Goal: Task Accomplishment & Management: Complete application form

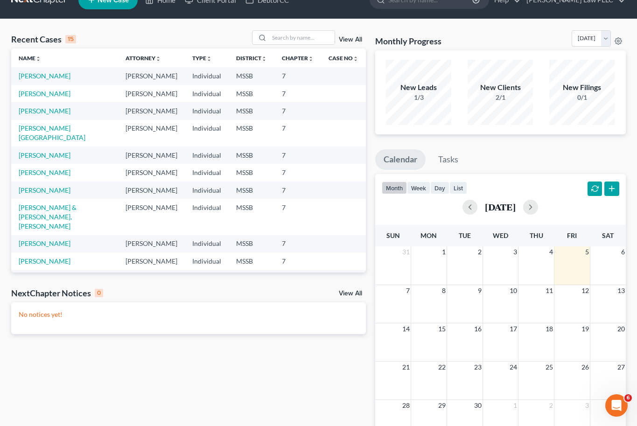
scroll to position [19, 0]
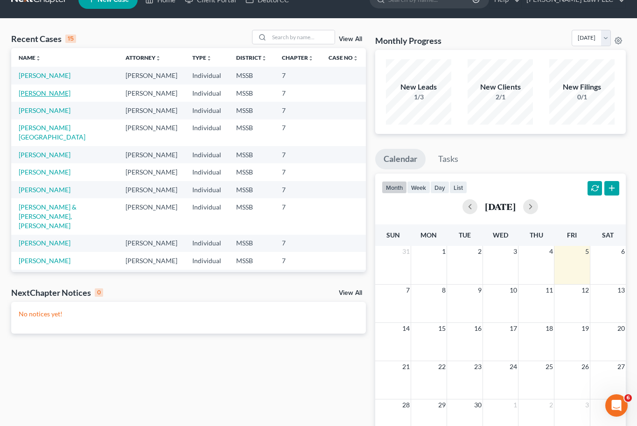
click at [49, 92] on link "[PERSON_NAME]" at bounding box center [45, 93] width 52 height 8
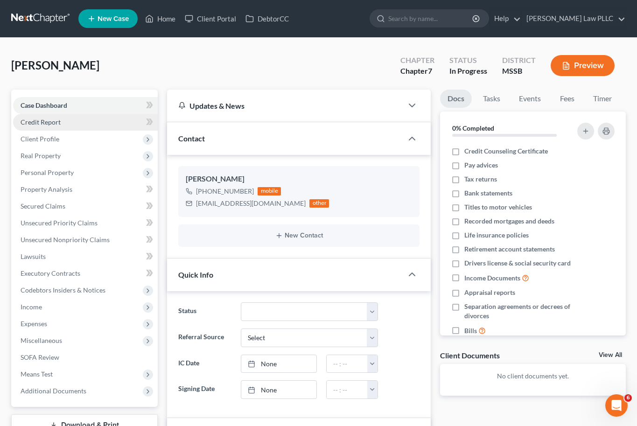
click at [50, 119] on span "Credit Report" at bounding box center [41, 122] width 40 height 8
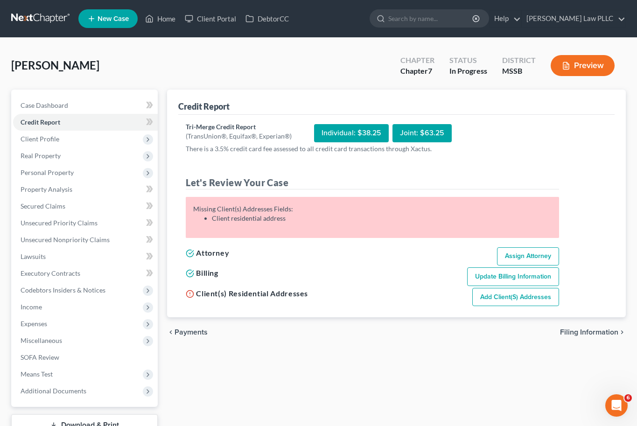
click at [513, 300] on link "Add Client(s) Addresses" at bounding box center [515, 297] width 87 height 19
select select "0"
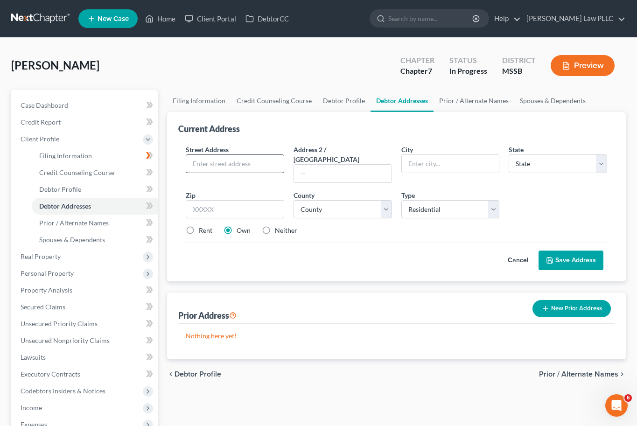
click at [235, 159] on input "text" at bounding box center [235, 164] width 98 height 18
type input "[STREET_ADDRESS]"
type input "Hattiesburg"
select select "25"
type input "39401"
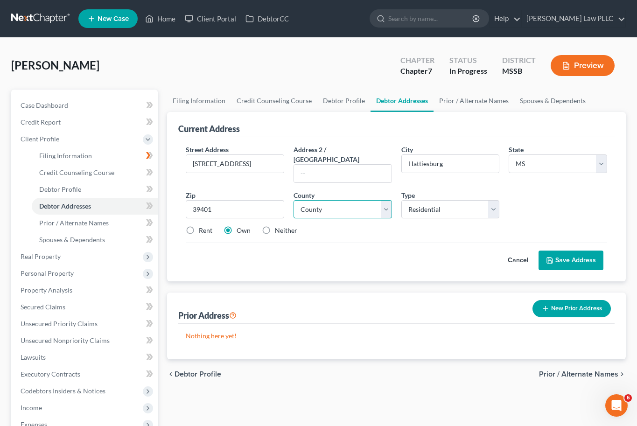
select select "17"
click at [199, 226] on label "Rent" at bounding box center [206, 230] width 14 height 9
click at [203, 226] on input "Rent" at bounding box center [206, 229] width 6 height 6
radio input "true"
click at [237, 226] on label "Own" at bounding box center [244, 230] width 14 height 9
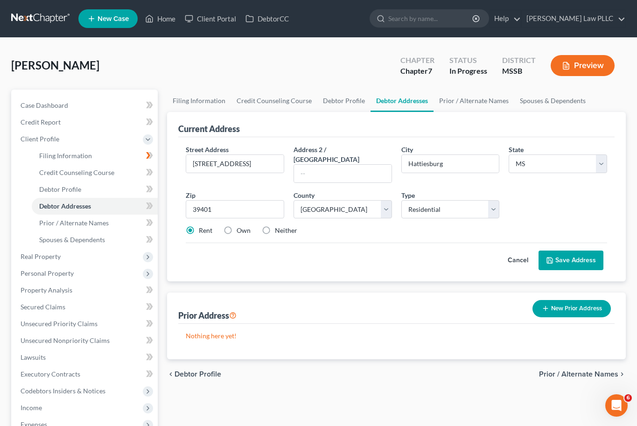
click at [240, 226] on input "Own" at bounding box center [243, 229] width 6 height 6
radio input "true"
click at [584, 253] on button "Save Address" at bounding box center [571, 261] width 65 height 20
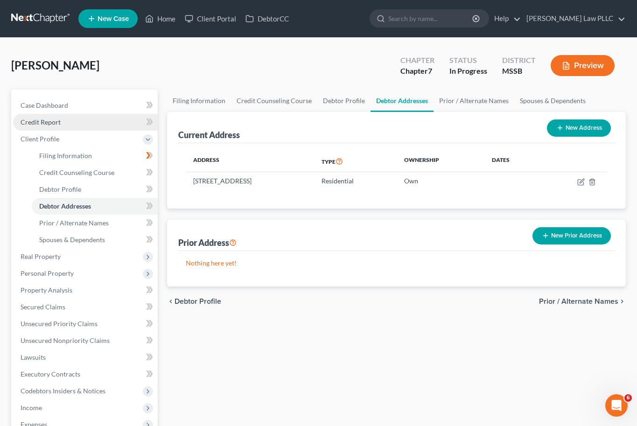
click at [43, 123] on span "Credit Report" at bounding box center [41, 122] width 40 height 8
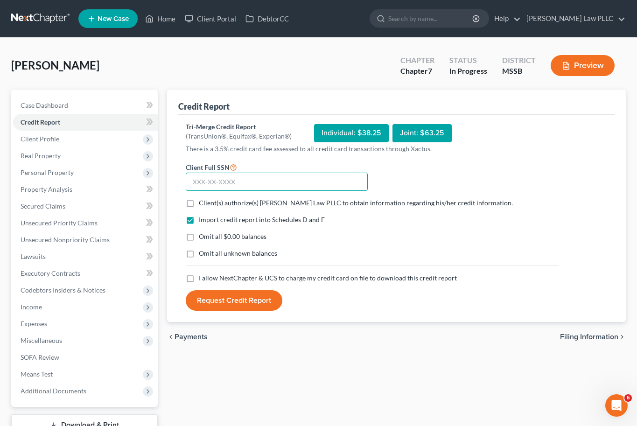
click at [224, 183] on input "text" at bounding box center [277, 182] width 182 height 19
type input "426-87-7393"
click at [199, 200] on label "Client(s) authorize(s) [PERSON_NAME] Law PLLC to obtain information regarding h…" at bounding box center [356, 202] width 314 height 9
click at [203, 200] on input "Client(s) authorize(s) [PERSON_NAME] Law PLLC to obtain information regarding h…" at bounding box center [206, 201] width 6 height 6
checkbox input "true"
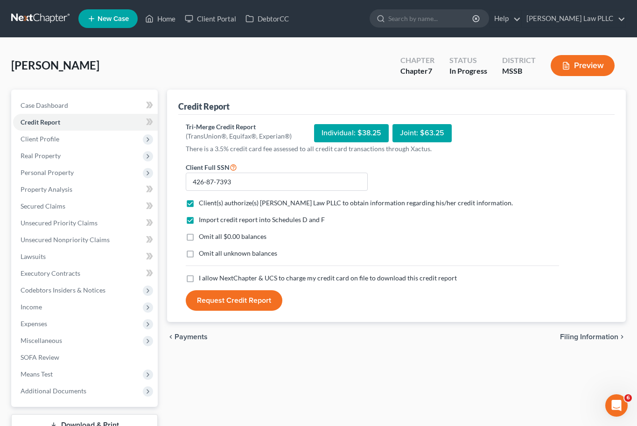
click at [199, 235] on label "Omit all $0.00 balances" at bounding box center [233, 236] width 68 height 9
click at [203, 235] on input "Omit all $0.00 balances" at bounding box center [206, 235] width 6 height 6
checkbox input "true"
click at [199, 279] on label "I allow NextChapter & UCS to charge my credit card on file to download this cre…" at bounding box center [328, 278] width 258 height 9
click at [203, 279] on input "I allow NextChapter & UCS to charge my credit card on file to download this cre…" at bounding box center [206, 277] width 6 height 6
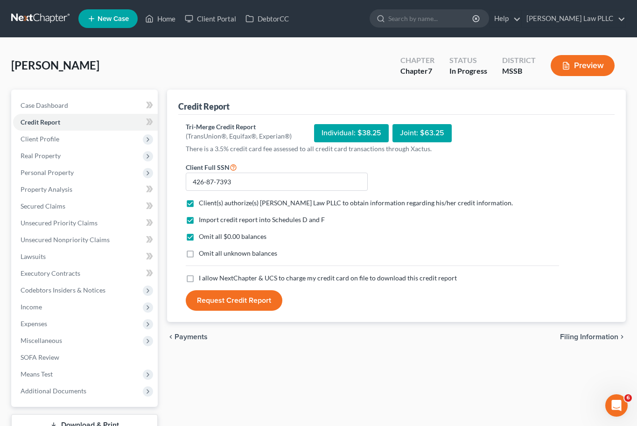
checkbox input "true"
click at [212, 303] on button "Request Credit Report" at bounding box center [234, 300] width 97 height 21
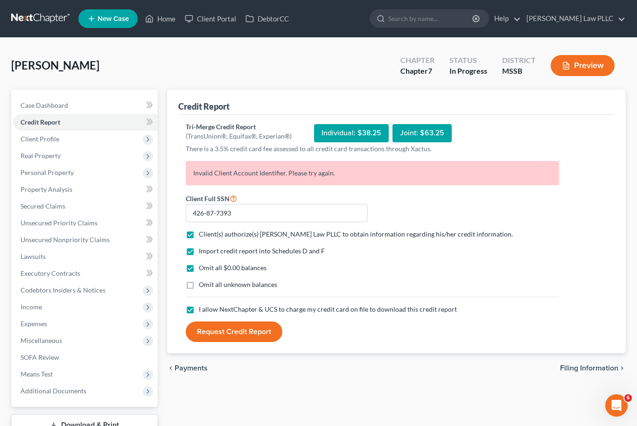
click at [199, 309] on label "I allow NextChapter & UCS to charge my credit card on file to download this cre…" at bounding box center [328, 309] width 258 height 9
click at [203, 309] on input "I allow NextChapter & UCS to charge my credit card on file to download this cre…" at bounding box center [206, 308] width 6 height 6
click at [229, 330] on button "Request Credit Report" at bounding box center [234, 332] width 97 height 21
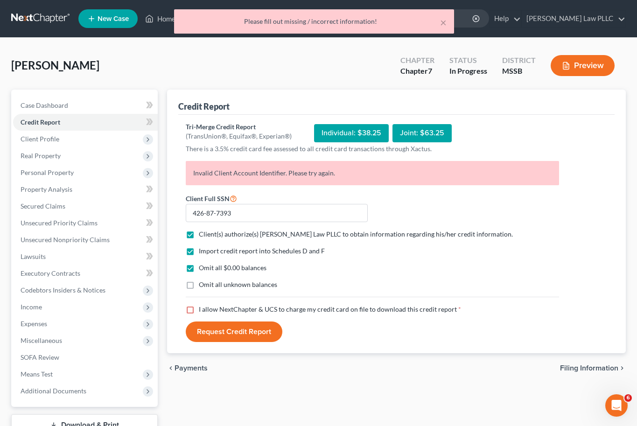
click at [199, 309] on label "I allow NextChapter & UCS to charge my credit card on file to download this cre…" at bounding box center [330, 309] width 262 height 9
click at [203, 309] on input "I allow NextChapter & UCS to charge my credit card on file to download this cre…" at bounding box center [206, 308] width 6 height 6
checkbox input "true"
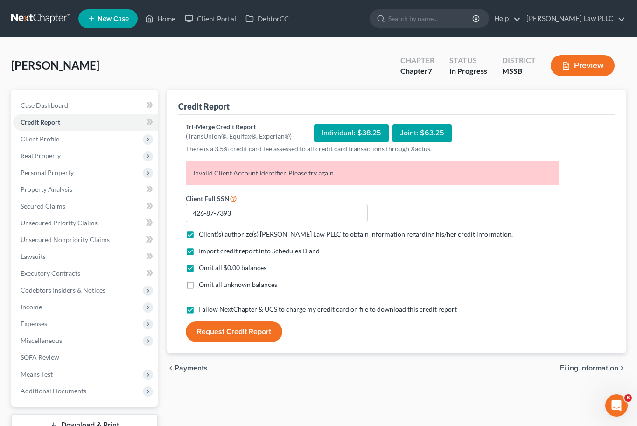
click at [220, 330] on button "Request Credit Report" at bounding box center [234, 332] width 97 height 21
click at [78, 139] on span "Client Profile" at bounding box center [85, 139] width 145 height 17
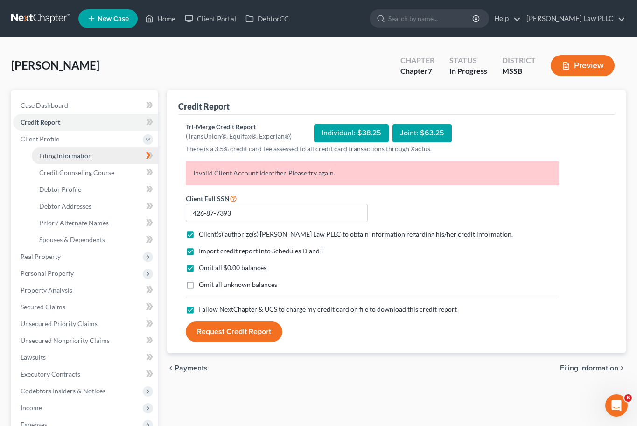
click at [92, 156] on link "Filing Information" at bounding box center [95, 156] width 126 height 17
select select "1"
select select "0"
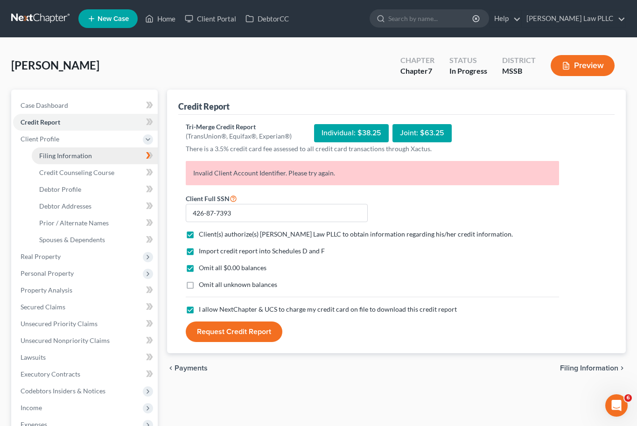
select select "25"
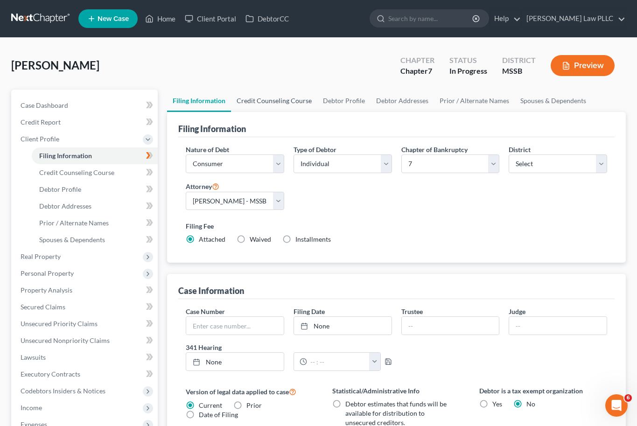
click at [283, 104] on link "Credit Counseling Course" at bounding box center [274, 101] width 86 height 22
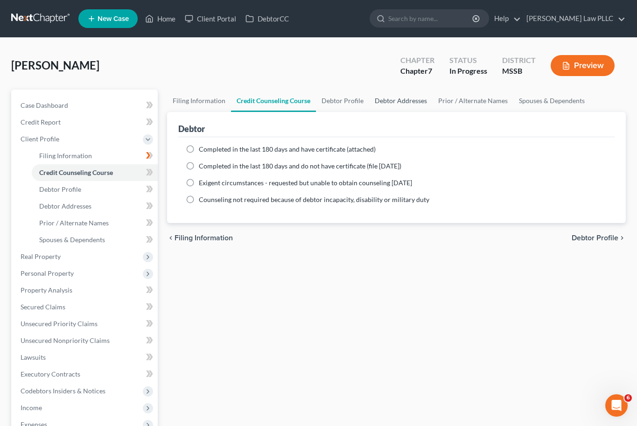
click at [385, 100] on link "Debtor Addresses" at bounding box center [400, 101] width 63 height 22
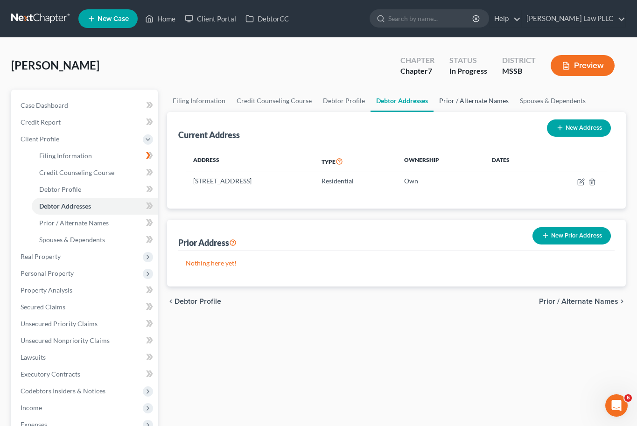
click at [435, 101] on link "Prior / Alternate Names" at bounding box center [474, 101] width 81 height 22
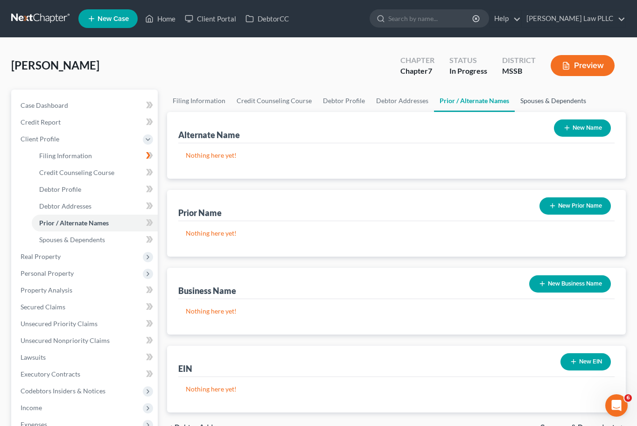
click at [531, 105] on link "Spouses & Dependents" at bounding box center [553, 101] width 77 height 22
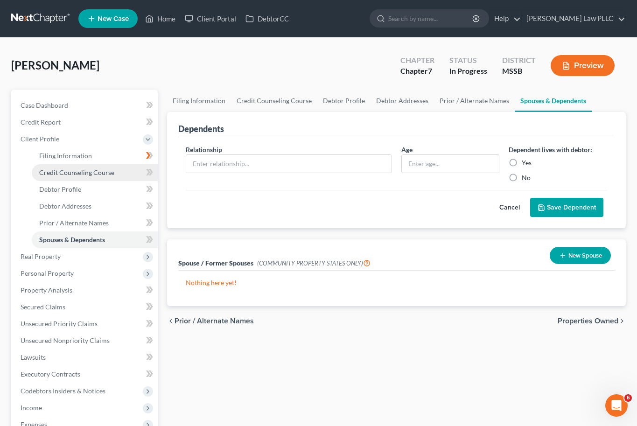
click at [69, 176] on link "Credit Counseling Course" at bounding box center [95, 172] width 126 height 17
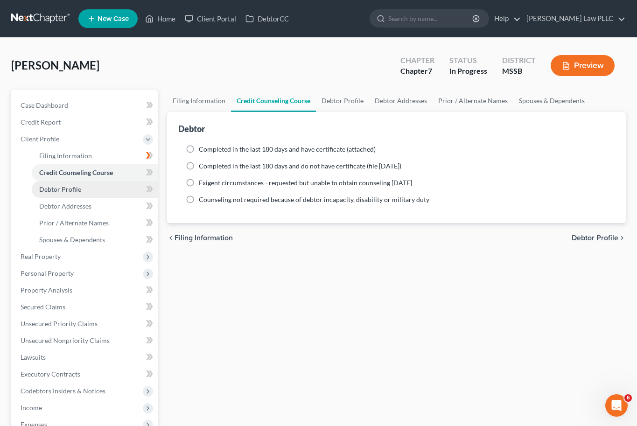
click at [65, 189] on span "Debtor Profile" at bounding box center [60, 189] width 42 height 8
select select "0"
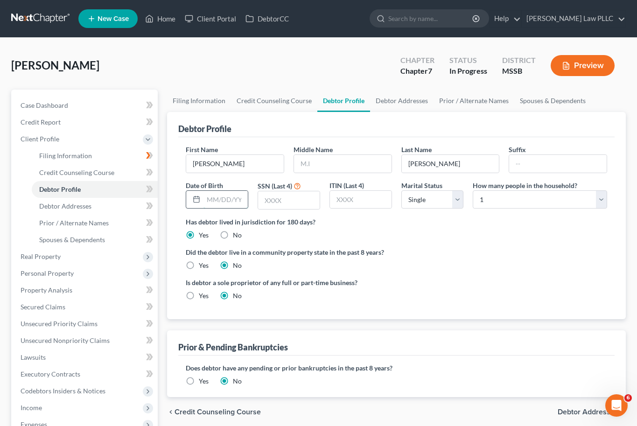
click at [225, 202] on input "text" at bounding box center [226, 200] width 44 height 18
type input "[DATE]"
type input "7393"
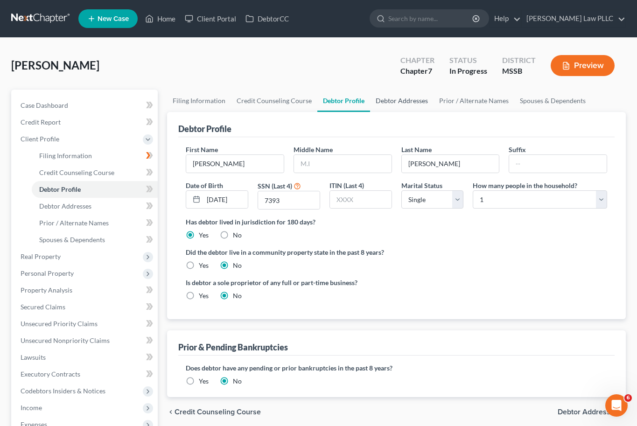
click at [395, 98] on link "Debtor Addresses" at bounding box center [401, 101] width 63 height 22
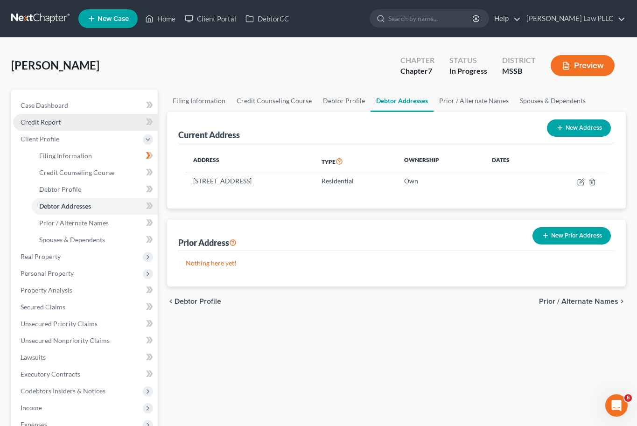
click at [50, 120] on span "Credit Report" at bounding box center [41, 122] width 40 height 8
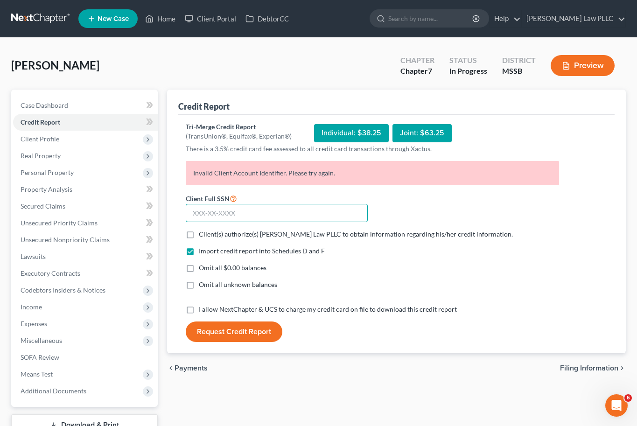
click at [221, 208] on input "text" at bounding box center [277, 213] width 182 height 19
type input "426-87-7393"
click at [199, 235] on label "Client(s) authorize(s) [PERSON_NAME] Law PLLC to obtain information regarding h…" at bounding box center [356, 234] width 314 height 9
click at [203, 235] on input "Client(s) authorize(s) [PERSON_NAME] Law PLLC to obtain information regarding h…" at bounding box center [206, 233] width 6 height 6
checkbox input "true"
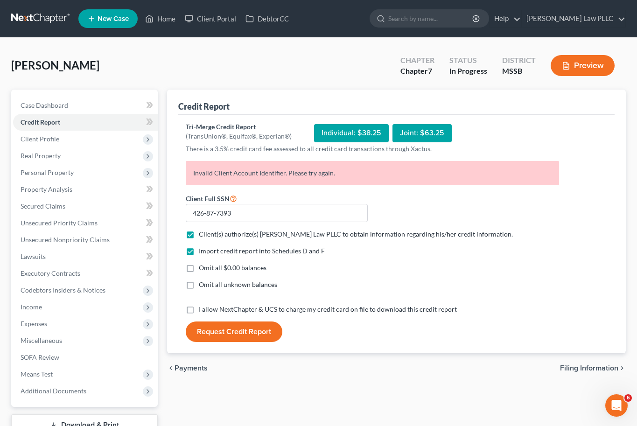
click at [199, 270] on label "Omit all $0.00 balances" at bounding box center [233, 267] width 68 height 9
click at [203, 269] on input "Omit all $0.00 balances" at bounding box center [206, 266] width 6 height 6
checkbox input "true"
click at [199, 309] on label "I allow NextChapter & UCS to charge my credit card on file to download this cre…" at bounding box center [328, 309] width 258 height 9
click at [203, 309] on input "I allow NextChapter & UCS to charge my credit card on file to download this cre…" at bounding box center [206, 308] width 6 height 6
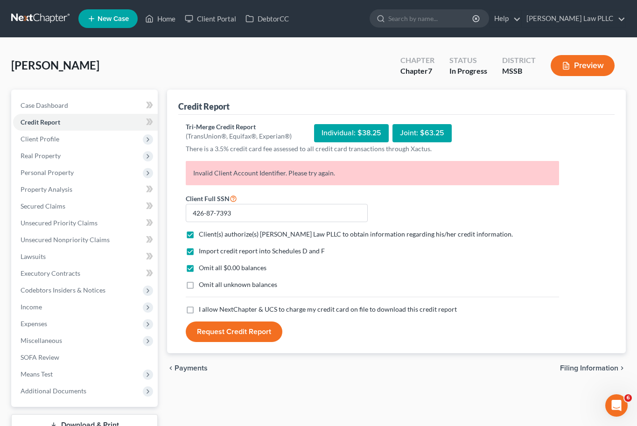
checkbox input "true"
click at [225, 335] on button "Request Credit Report" at bounding box center [234, 332] width 97 height 21
click at [199, 266] on label "Omit all $0.00 balances" at bounding box center [233, 267] width 68 height 9
click at [203, 266] on input "Omit all $0.00 balances" at bounding box center [206, 266] width 6 height 6
checkbox input "false"
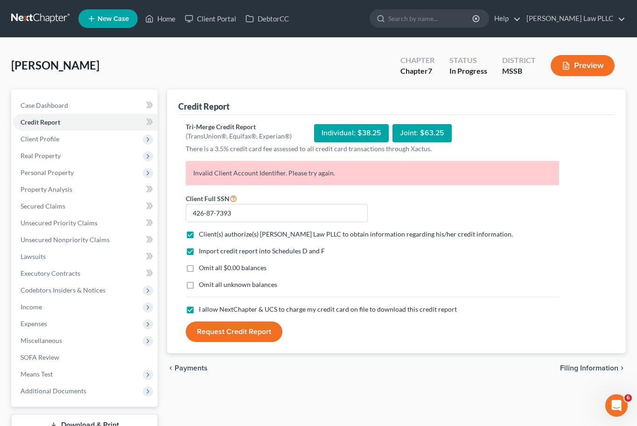
click at [208, 338] on button "Request Credit Report" at bounding box center [234, 332] width 97 height 21
click at [199, 267] on label "Omit all $0.00 balances" at bounding box center [233, 267] width 68 height 9
click at [203, 267] on input "Omit all $0.00 balances" at bounding box center [206, 266] width 6 height 6
checkbox input "true"
click at [199, 310] on label "I allow NextChapter & UCS to charge my credit card on file to download this cre…" at bounding box center [328, 309] width 258 height 9
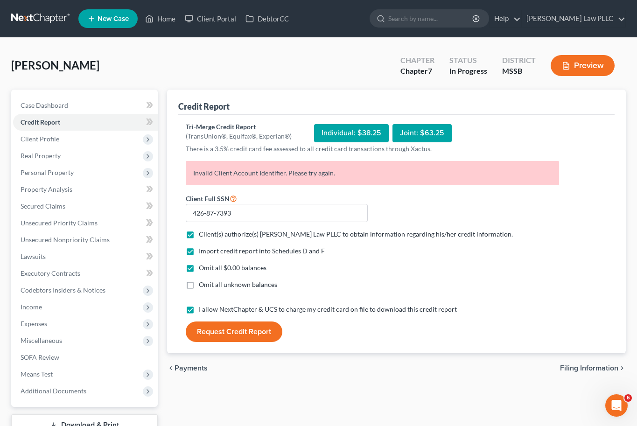
click at [203, 310] on input "I allow NextChapter & UCS to charge my credit card on file to download this cre…" at bounding box center [206, 308] width 6 height 6
checkbox input "false"
click at [215, 326] on button "Request Credit Report" at bounding box center [234, 332] width 97 height 21
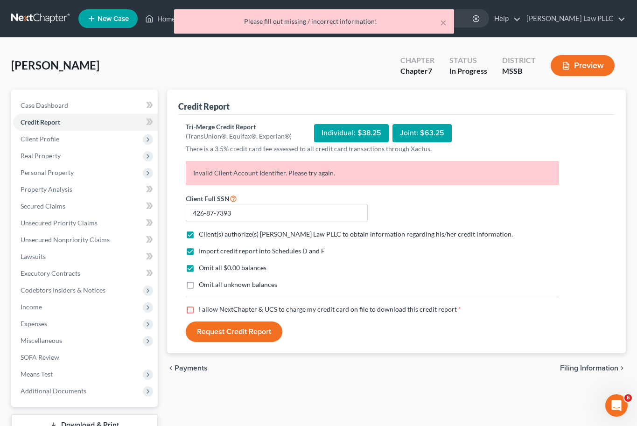
click at [354, 134] on div "Individual: $38.25" at bounding box center [351, 133] width 75 height 18
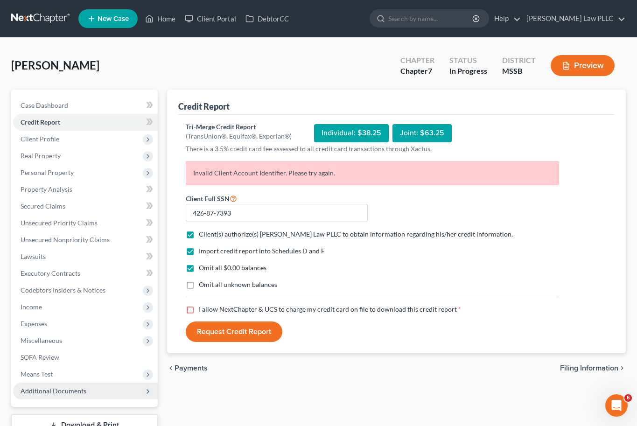
scroll to position [0, 0]
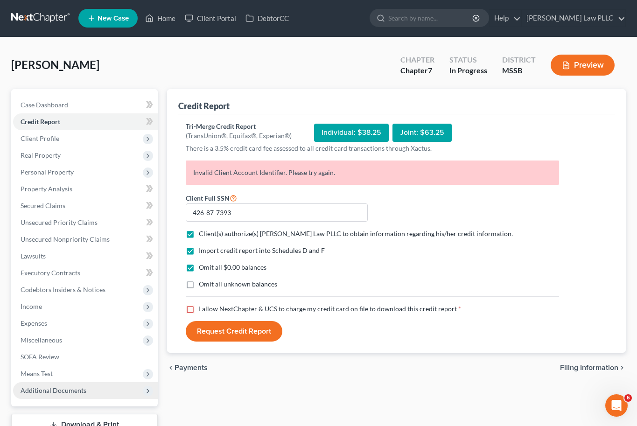
click at [47, 392] on span "Additional Documents" at bounding box center [54, 390] width 66 height 8
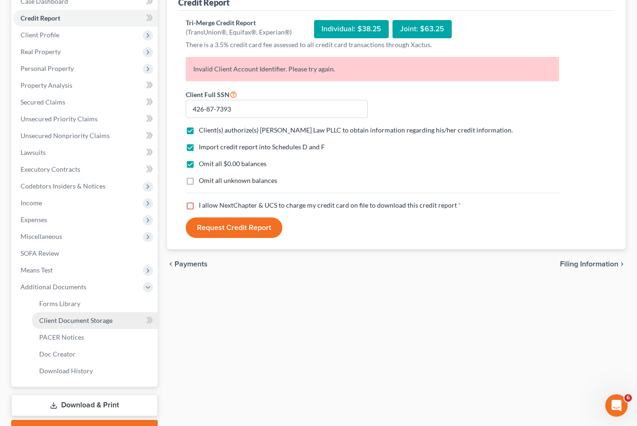
click at [65, 319] on span "Client Document Storage" at bounding box center [75, 320] width 73 height 8
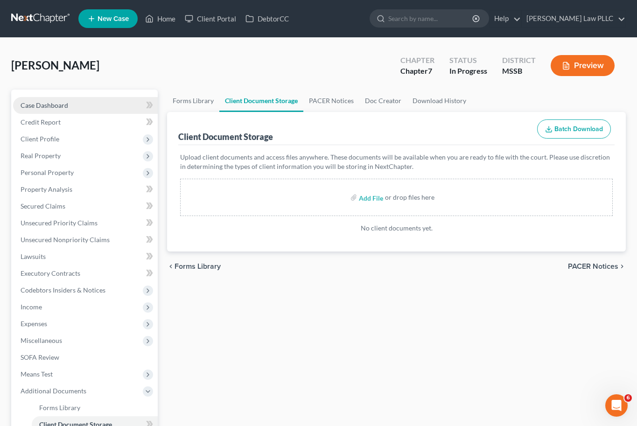
click at [82, 104] on link "Case Dashboard" at bounding box center [85, 105] width 145 height 17
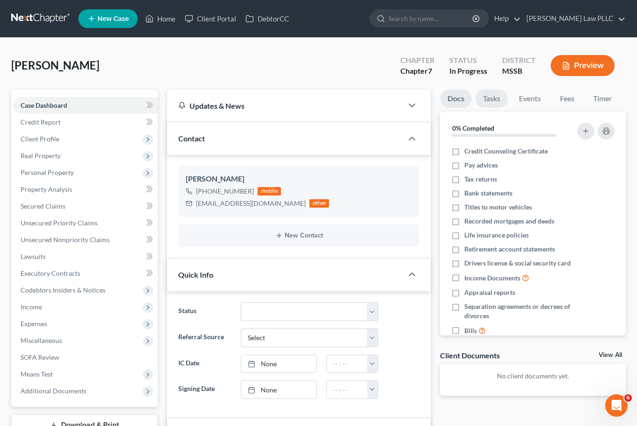
click at [491, 101] on link "Tasks" at bounding box center [492, 99] width 32 height 18
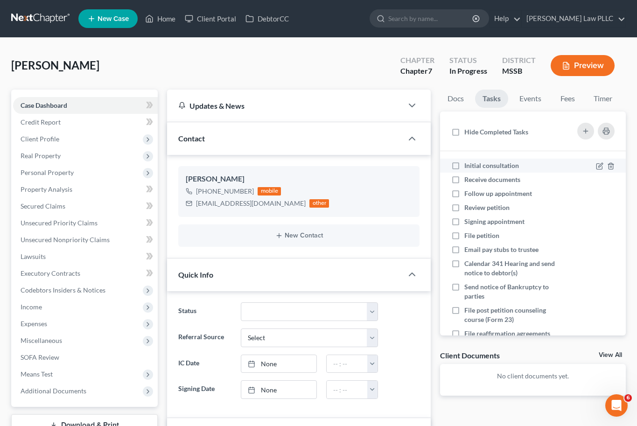
click at [464, 165] on label "Initial consultation" at bounding box center [495, 165] width 62 height 9
click at [468, 165] on input "Initial consultation" at bounding box center [471, 164] width 6 height 6
checkbox input "true"
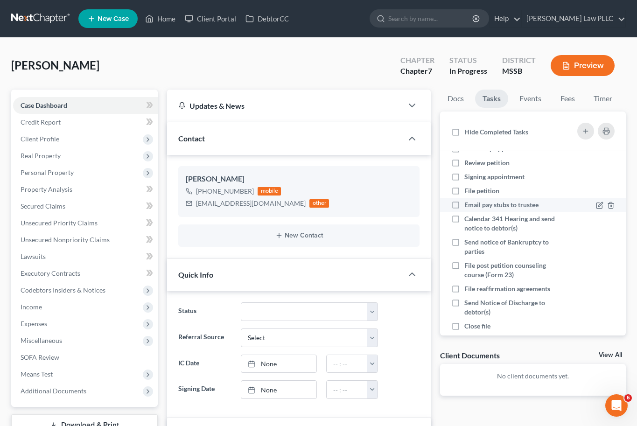
scroll to position [57, 0]
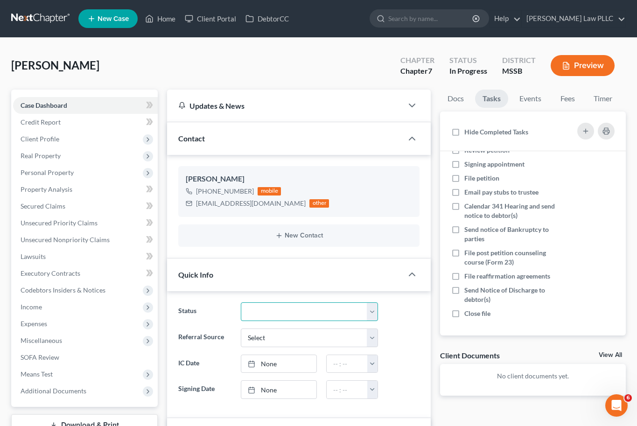
click at [326, 312] on select "Discharged Discharged & Reported Discharge Litigation Dismissal Notice Dismisse…" at bounding box center [309, 311] width 137 height 19
click at [241, 302] on select "Discharged Discharged & Reported Discharge Litigation Dismissal Notice Dismisse…" at bounding box center [309, 311] width 137 height 19
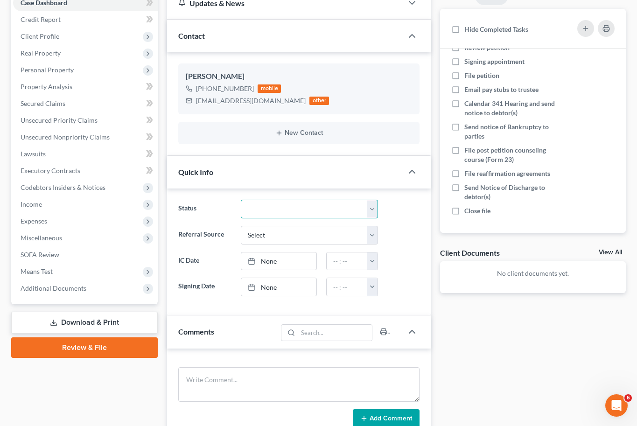
scroll to position [102, 0]
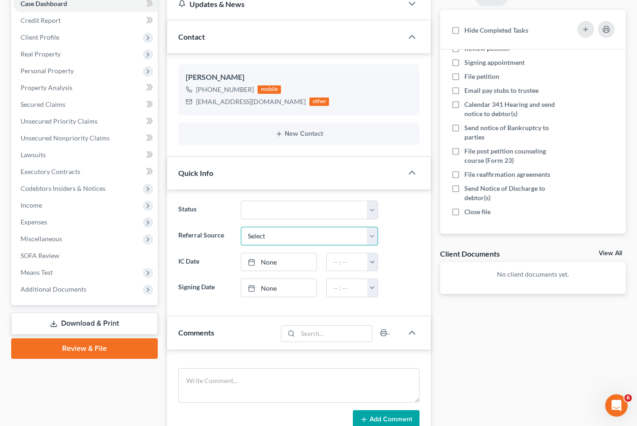
click at [304, 240] on select "Select Word Of Mouth Previous Clients Direct Mail Website Google Search Modern …" at bounding box center [309, 236] width 137 height 19
select select "0"
click at [241, 227] on select "Select Word Of Mouth Previous Clients Direct Mail Website Google Search Modern …" at bounding box center [309, 236] width 137 height 19
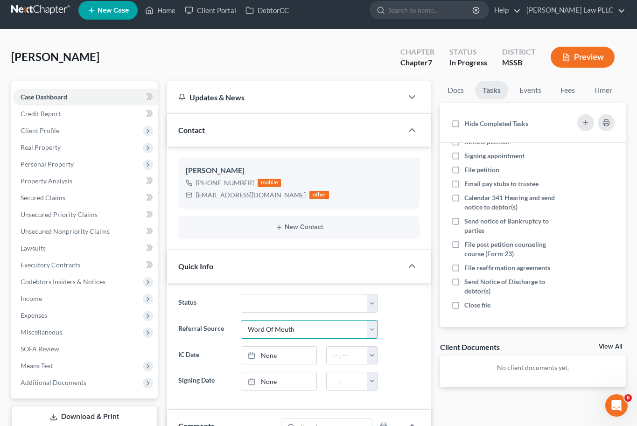
scroll to position [0, 0]
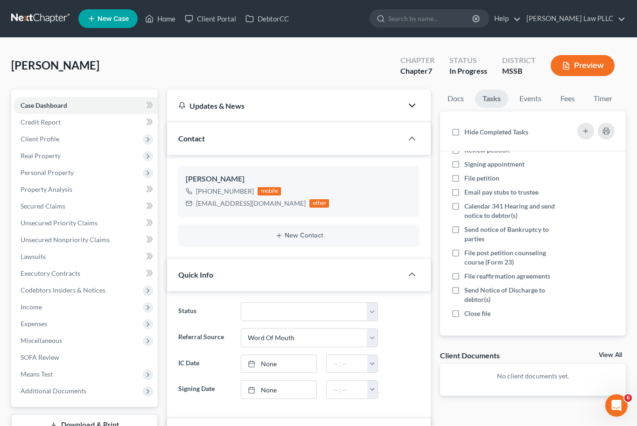
click at [408, 104] on icon "button" at bounding box center [412, 105] width 11 height 11
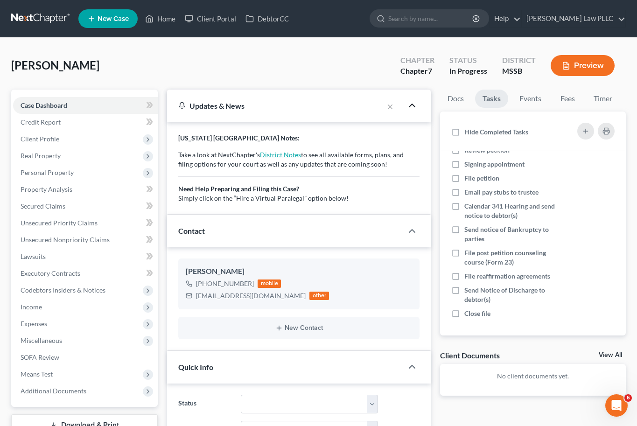
click at [274, 154] on link "District Notes" at bounding box center [280, 155] width 41 height 8
click at [55, 122] on span "Credit Report" at bounding box center [41, 122] width 40 height 8
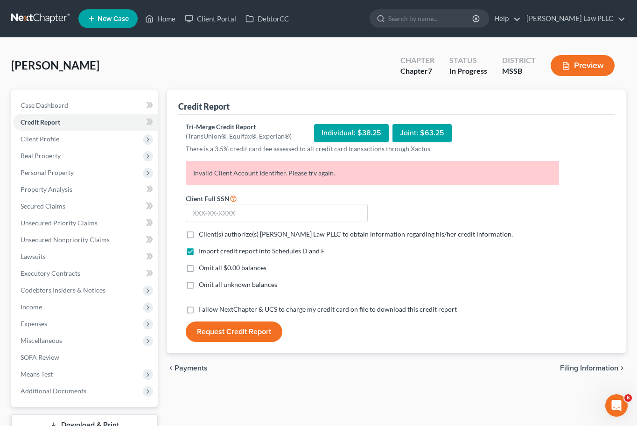
click at [207, 174] on p "Invalid Client Account Identifier. Please try again." at bounding box center [372, 173] width 373 height 24
copy p "Invalid Client Account Identifier. Please try again."
click at [122, 137] on span "Client Profile" at bounding box center [85, 139] width 145 height 17
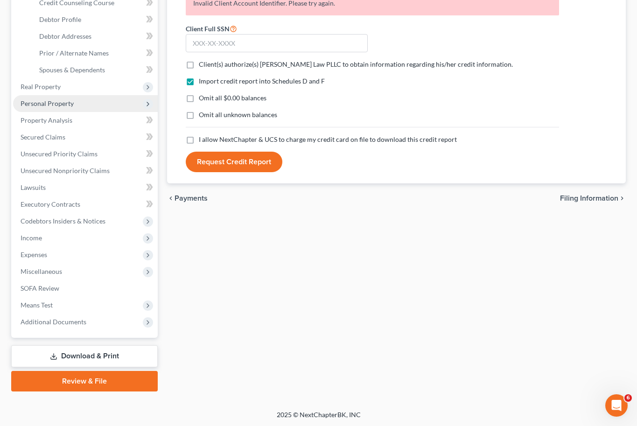
scroll to position [170, 0]
click at [611, 405] on icon "Open Intercom Messenger" at bounding box center [615, 404] width 15 height 15
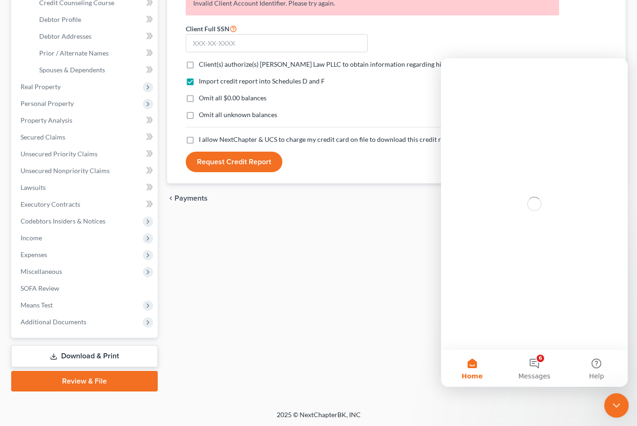
scroll to position [0, 0]
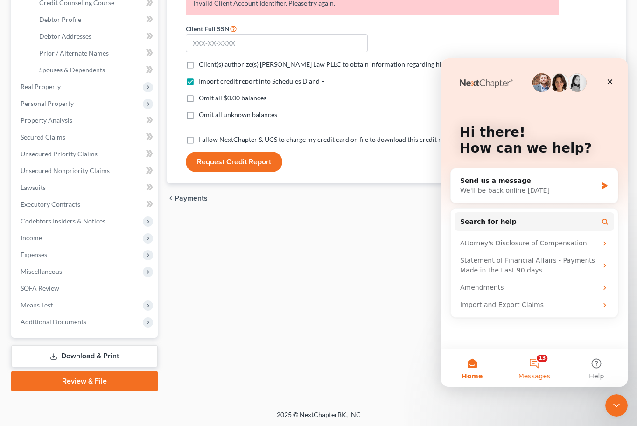
click at [531, 362] on button "13 Messages" at bounding box center [534, 368] width 62 height 37
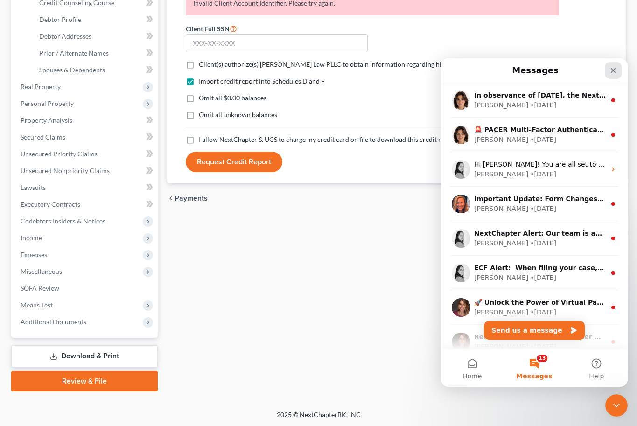
click at [616, 68] on icon "Close" at bounding box center [613, 70] width 7 height 7
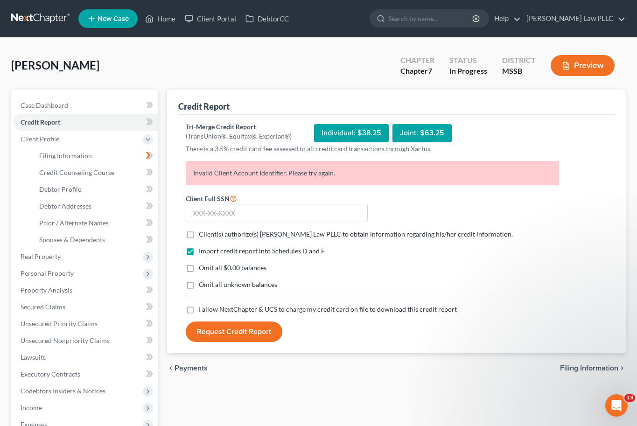
click at [199, 234] on label "Client(s) authorize(s) [PERSON_NAME] Law PLLC to obtain information regarding h…" at bounding box center [356, 234] width 314 height 9
click at [203, 234] on input "Client(s) authorize(s) [PERSON_NAME] Law PLLC to obtain information regarding h…" at bounding box center [206, 233] width 6 height 6
checkbox input "true"
